Goal: Obtain resource: Download file/media

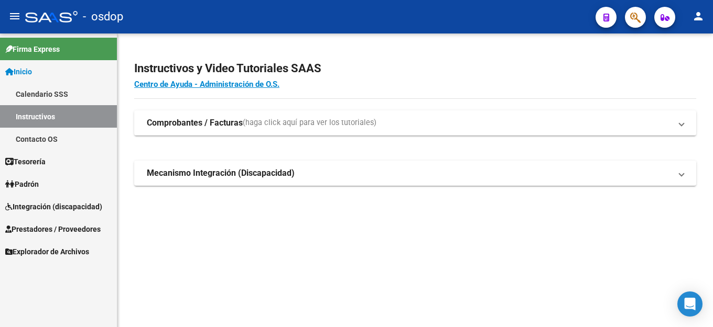
click at [39, 205] on span "Integración (discapacidad)" at bounding box center [53, 207] width 97 height 12
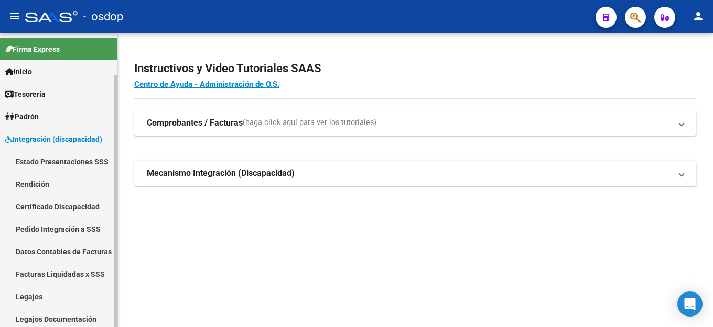
click at [49, 298] on link "Legajos" at bounding box center [58, 297] width 117 height 23
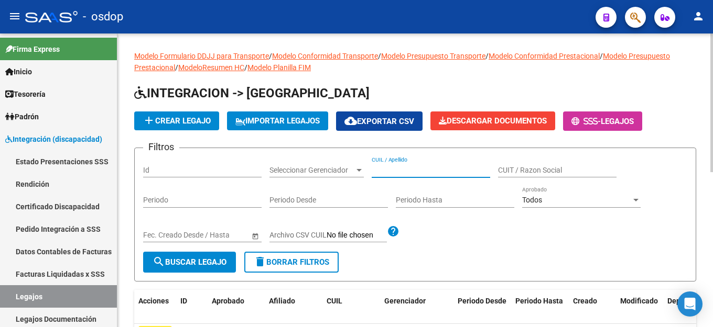
click at [374, 172] on input "CUIL / Apellido" at bounding box center [430, 170] width 118 height 9
paste input "27568198773"
type input "27568198773"
click at [180, 259] on span "search Buscar Legajo" at bounding box center [189, 262] width 74 height 9
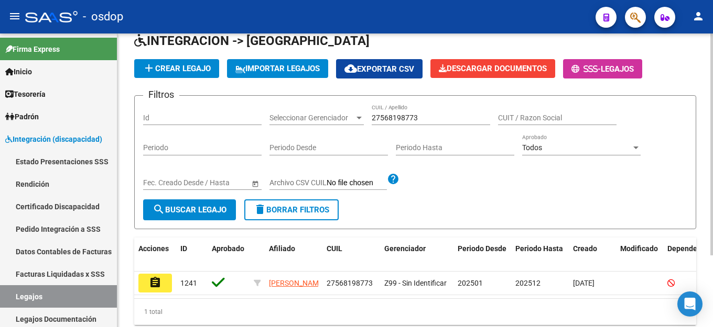
scroll to position [95, 0]
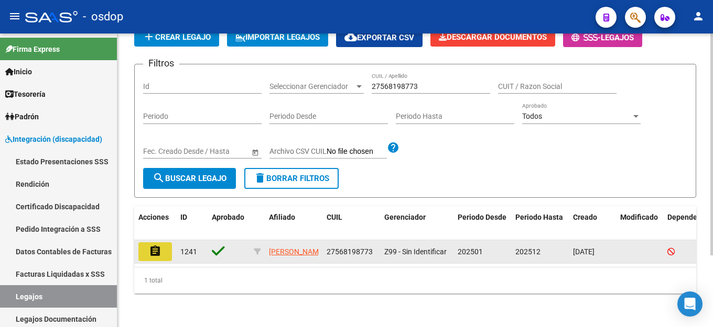
drag, startPoint x: 154, startPoint y: 232, endPoint x: 168, endPoint y: 228, distance: 15.1
click at [155, 243] on button "assignment" at bounding box center [155, 252] width 34 height 19
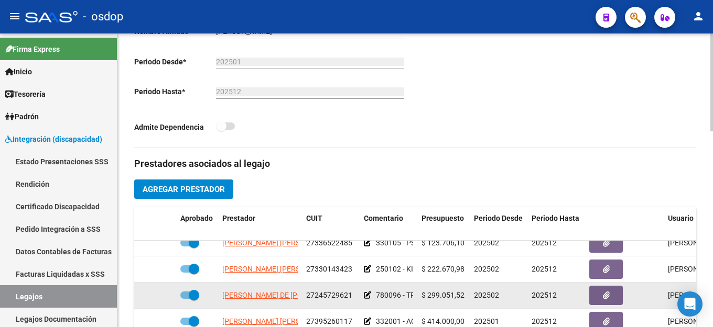
scroll to position [314, 0]
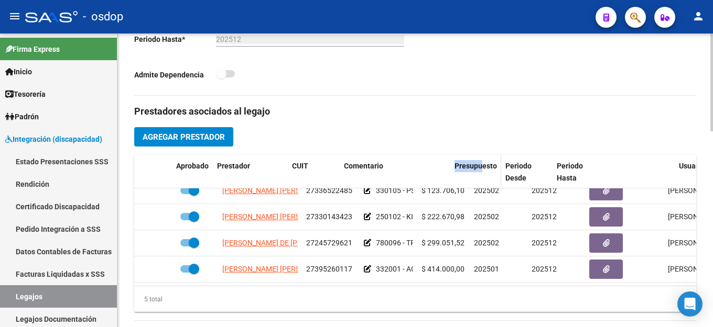
drag, startPoint x: 419, startPoint y: 163, endPoint x: 486, endPoint y: 163, distance: 67.6
click at [486, 163] on div "Aprobado Prestador CUIT Comentario Presupuesto Periodo Desde Periodo Hasta Usua…" at bounding box center [456, 172] width 644 height 35
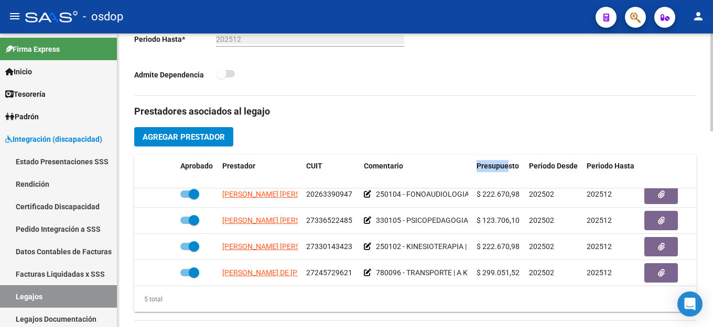
scroll to position [0, 0]
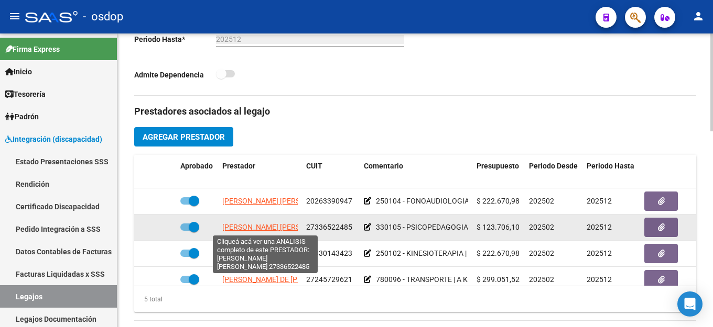
click at [241, 224] on span "[PERSON_NAME] [PERSON_NAME]" at bounding box center [279, 227] width 114 height 8
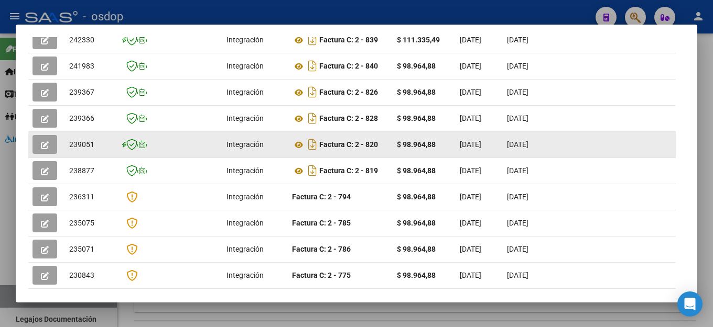
scroll to position [245, 0]
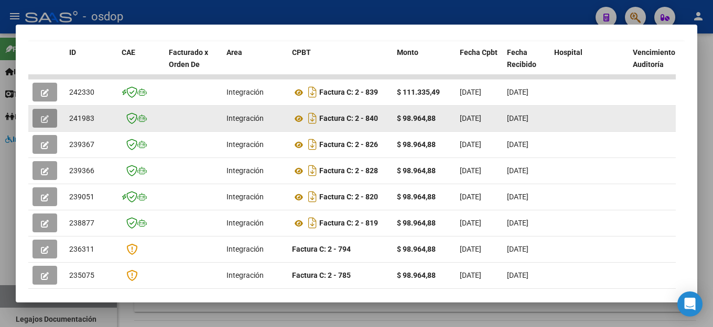
click at [42, 121] on icon "button" at bounding box center [45, 119] width 8 height 8
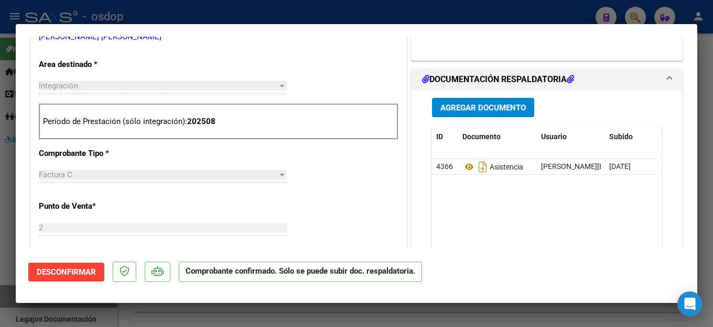
scroll to position [419, 0]
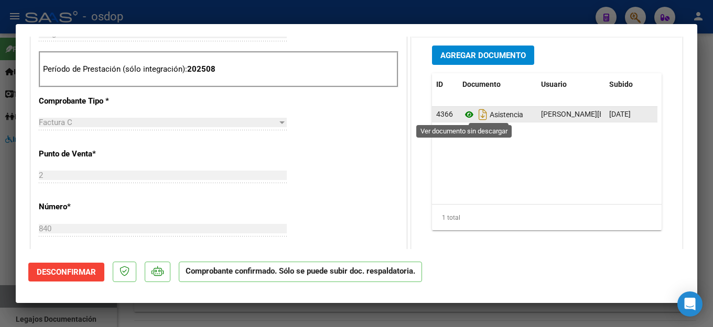
click at [464, 117] on icon at bounding box center [469, 114] width 14 height 13
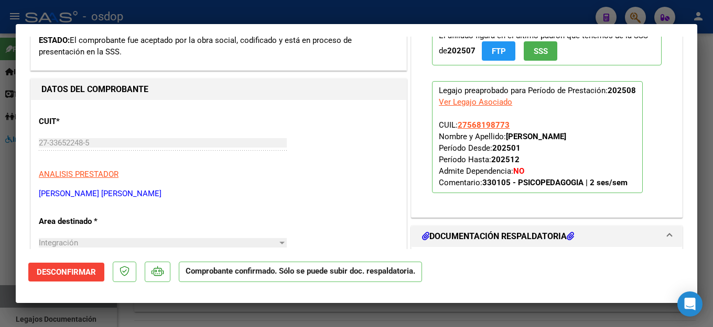
scroll to position [0, 0]
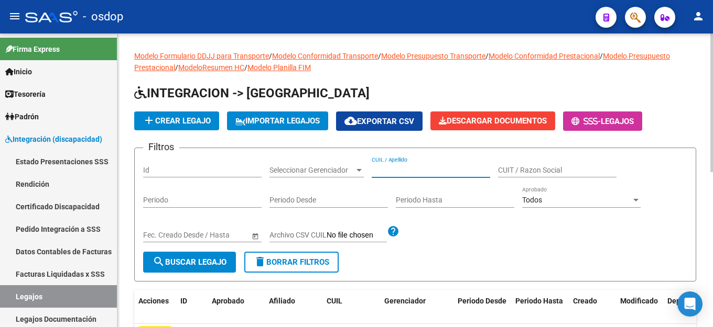
click at [391, 173] on input "CUIL / Apellido" at bounding box center [430, 170] width 118 height 9
paste input "27568198773"
type input "27568198773"
click at [206, 264] on span "search Buscar Legajo" at bounding box center [189, 262] width 74 height 9
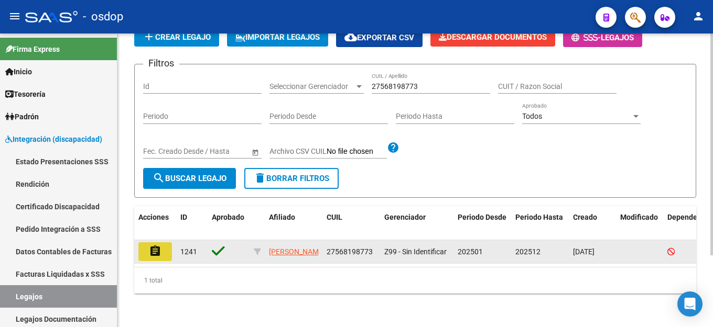
click at [148, 243] on button "assignment" at bounding box center [155, 252] width 34 height 19
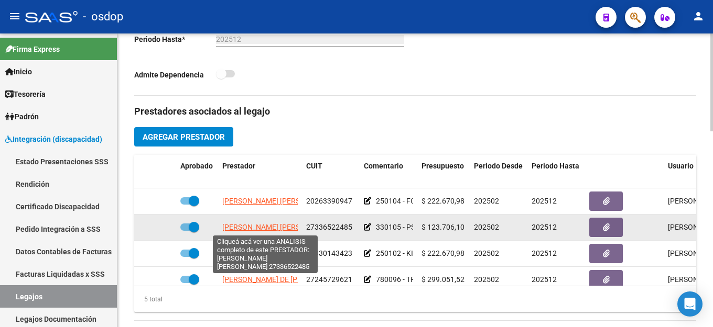
click at [233, 227] on span "[PERSON_NAME] [PERSON_NAME]" at bounding box center [279, 227] width 114 height 8
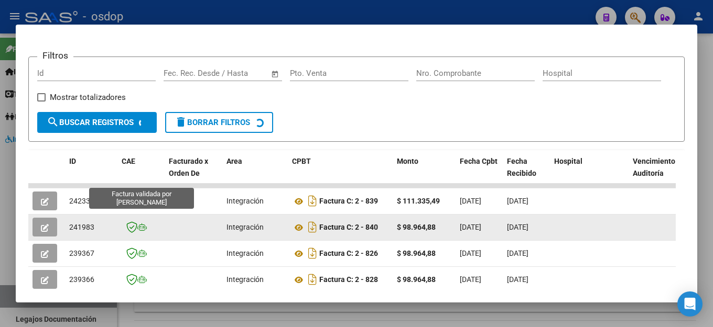
scroll to position [189, 0]
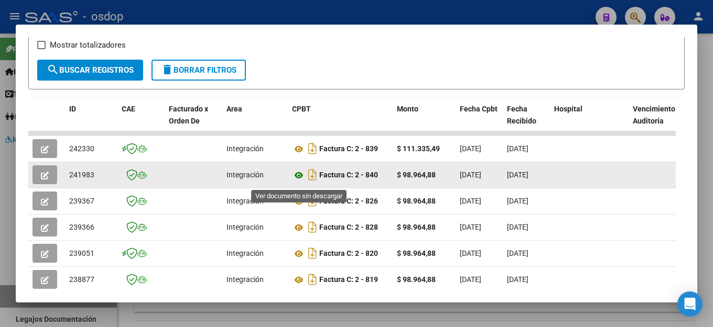
click at [297, 177] on icon at bounding box center [299, 175] width 14 height 13
